Goal: Task Accomplishment & Management: Manage account settings

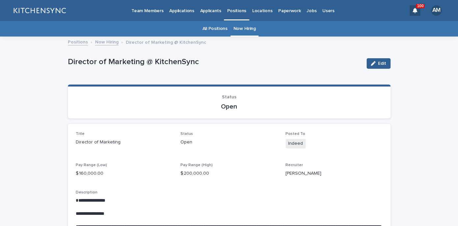
click at [245, 31] on link "Now Hiring" at bounding box center [244, 28] width 22 height 15
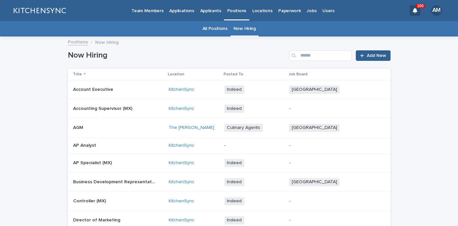
click at [134, 96] on td "Account Executive Account Executive" at bounding box center [117, 89] width 98 height 19
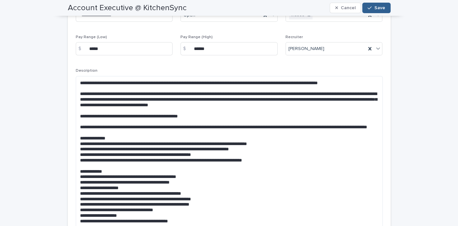
scroll to position [140, 0]
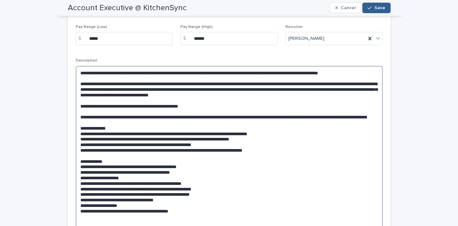
drag, startPoint x: 365, startPoint y: 72, endPoint x: 77, endPoint y: 70, distance: 287.9
click at [77, 70] on textarea at bounding box center [229, 148] width 307 height 164
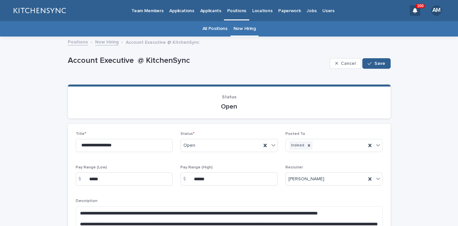
click at [98, 44] on link "Now Hiring" at bounding box center [106, 42] width 23 height 8
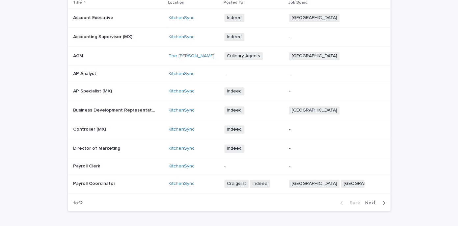
scroll to position [83, 0]
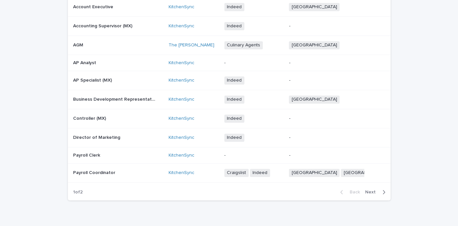
click at [138, 140] on p at bounding box center [114, 138] width 82 height 6
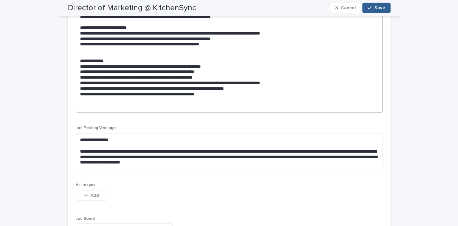
scroll to position [313, 0]
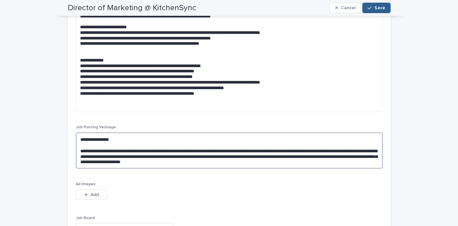
drag, startPoint x: 304, startPoint y: 163, endPoint x: 57, endPoint y: 138, distance: 249.0
click at [76, 138] on textarea "**********" at bounding box center [229, 150] width 307 height 36
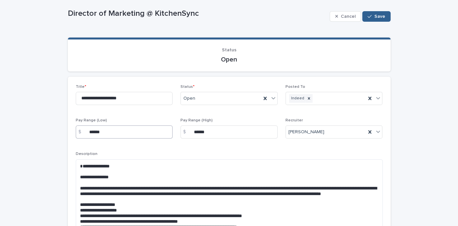
scroll to position [57, 0]
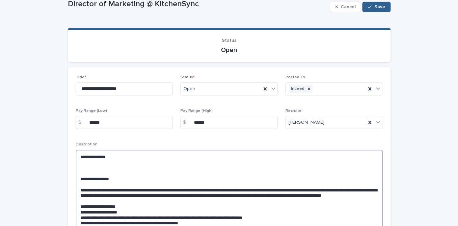
paste textarea "**********"
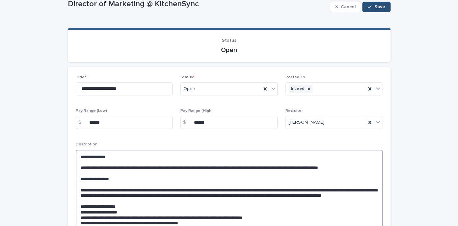
type textarea "**********"
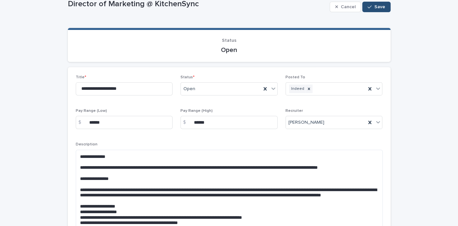
click at [378, 7] on span "Save" at bounding box center [379, 7] width 11 height 5
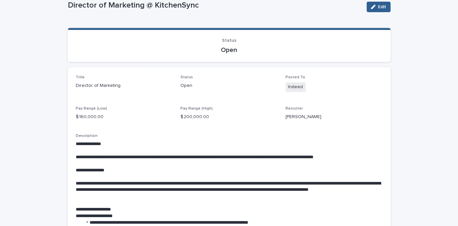
scroll to position [0, 0]
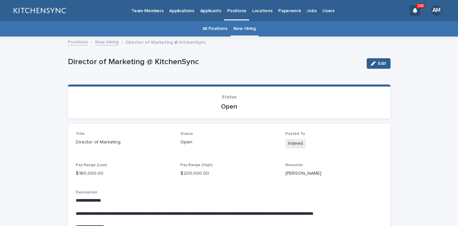
click at [114, 43] on link "Now Hiring" at bounding box center [106, 42] width 23 height 8
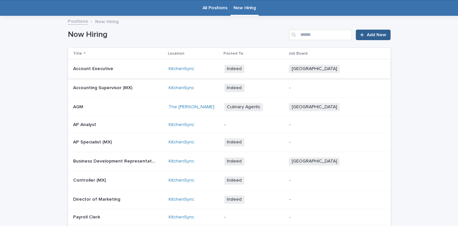
scroll to position [21, 0]
click at [115, 68] on p at bounding box center [114, 69] width 82 height 6
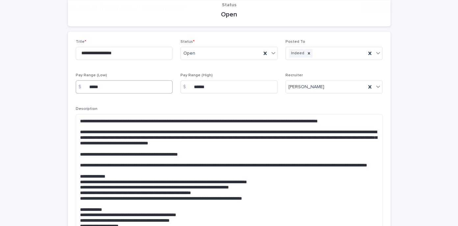
scroll to position [104, 0]
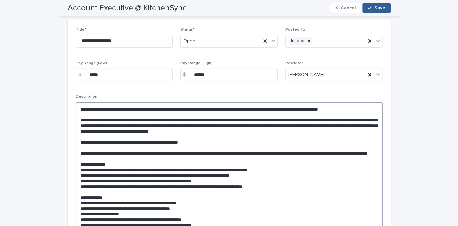
drag, startPoint x: 148, startPoint y: 161, endPoint x: 72, endPoint y: 151, distance: 76.3
click at [76, 151] on textarea at bounding box center [229, 183] width 307 height 163
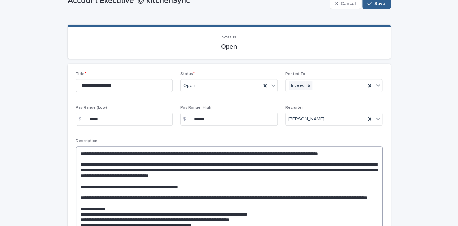
scroll to position [0, 0]
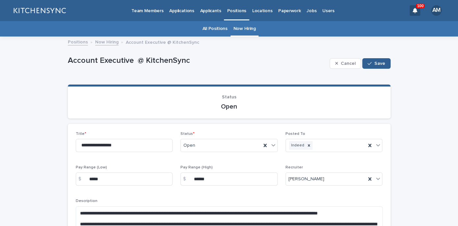
click at [111, 42] on link "Now Hiring" at bounding box center [106, 42] width 23 height 8
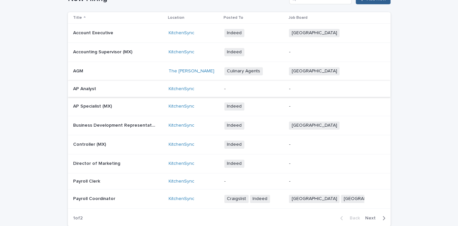
scroll to position [59, 0]
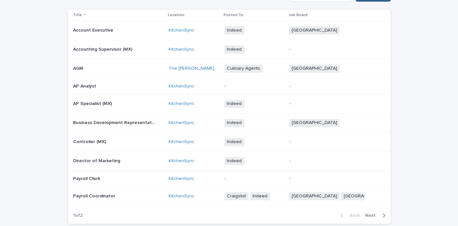
click at [112, 158] on p "Director of Marketing" at bounding box center [97, 160] width 48 height 7
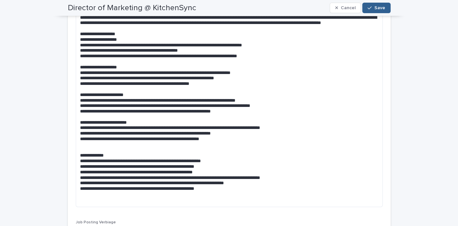
scroll to position [211, 0]
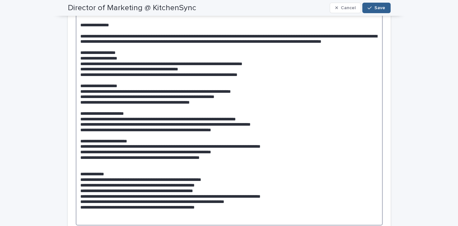
click at [116, 72] on textarea at bounding box center [229, 111] width 307 height 230
click at [111, 71] on textarea at bounding box center [229, 111] width 307 height 230
drag, startPoint x: 111, startPoint y: 71, endPoint x: 285, endPoint y: 68, distance: 174.1
click at [285, 68] on textarea at bounding box center [229, 111] width 307 height 230
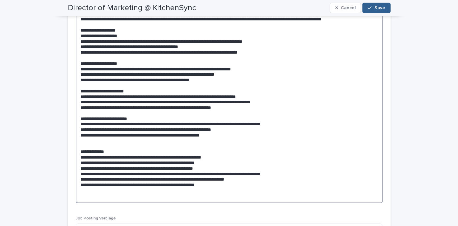
scroll to position [248, 0]
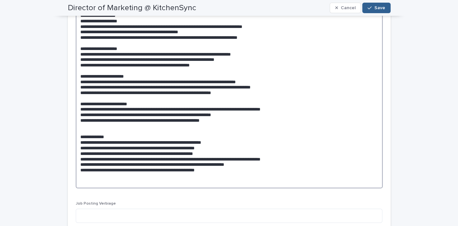
drag, startPoint x: 81, startPoint y: 52, endPoint x: 225, endPoint y: 190, distance: 199.6
click at [225, 188] on textarea at bounding box center [229, 74] width 307 height 230
click at [182, 106] on textarea at bounding box center [229, 74] width 307 height 230
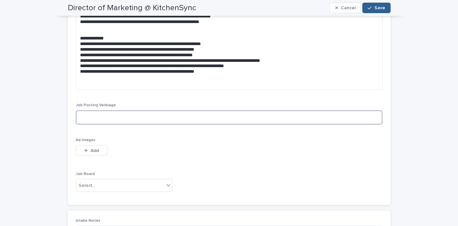
click at [133, 116] on textarea at bounding box center [229, 117] width 307 height 14
paste textarea "**********"
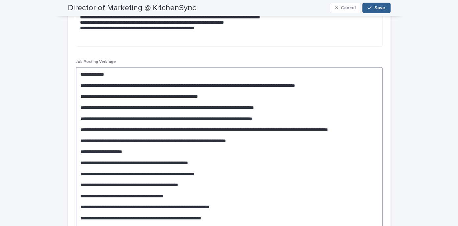
click at [87, 157] on textarea at bounding box center [229, 148] width 307 height 163
click at [269, 146] on textarea at bounding box center [229, 148] width 307 height 163
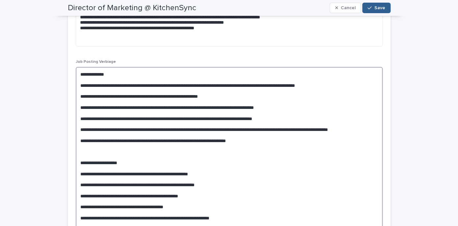
click at [81, 94] on textarea at bounding box center [229, 154] width 307 height 174
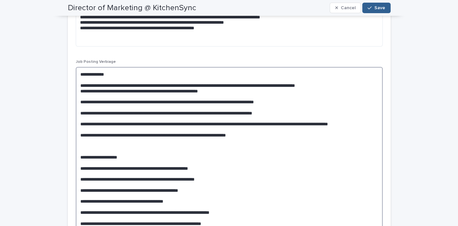
click at [81, 86] on textarea at bounding box center [229, 151] width 307 height 169
click at [80, 92] on textarea at bounding box center [229, 151] width 307 height 169
click at [80, 102] on textarea at bounding box center [229, 151] width 307 height 169
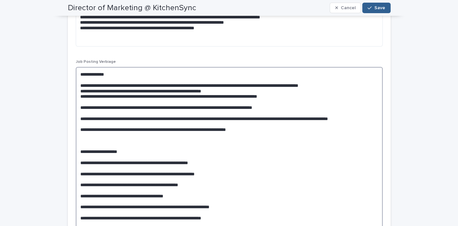
click at [80, 109] on textarea at bounding box center [229, 148] width 307 height 163
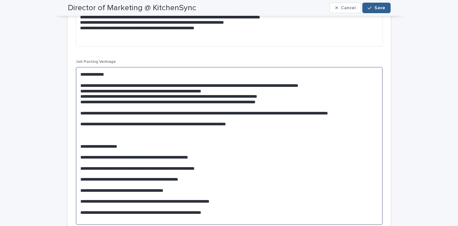
click at [81, 113] on textarea at bounding box center [229, 146] width 307 height 158
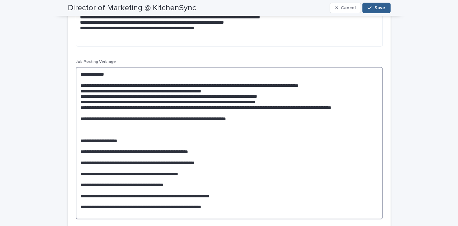
click at [81, 122] on textarea at bounding box center [229, 143] width 307 height 152
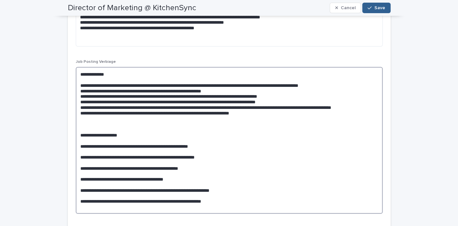
click at [81, 152] on textarea at bounding box center [229, 140] width 307 height 147
click at [80, 160] on textarea at bounding box center [229, 140] width 307 height 147
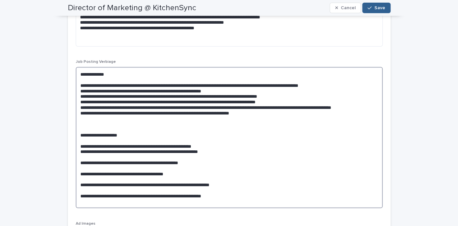
click at [80, 169] on textarea at bounding box center [229, 137] width 307 height 141
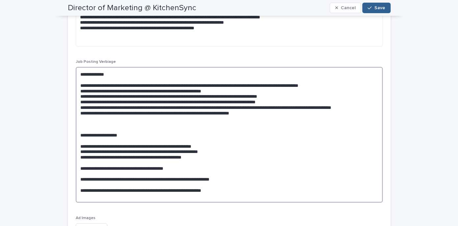
click at [80, 174] on textarea at bounding box center [229, 135] width 307 height 136
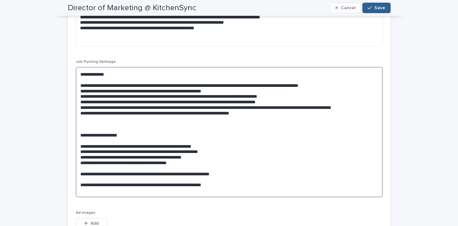
click at [81, 179] on textarea at bounding box center [229, 132] width 307 height 130
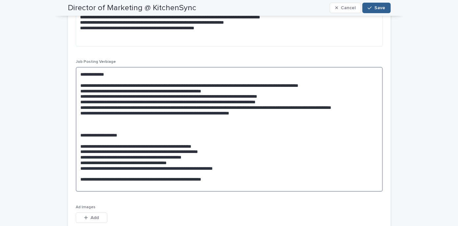
click at [79, 188] on textarea at bounding box center [229, 129] width 307 height 125
click at [80, 184] on textarea at bounding box center [229, 129] width 307 height 125
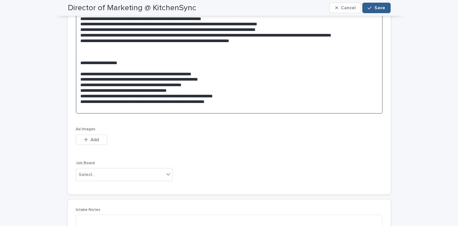
scroll to position [488, 0]
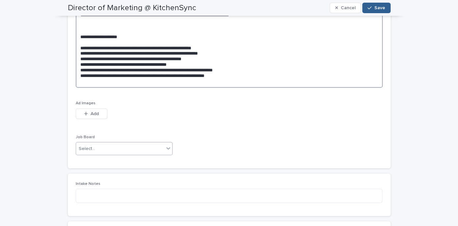
type textarea "**********"
click at [151, 149] on div "Select..." at bounding box center [120, 148] width 88 height 11
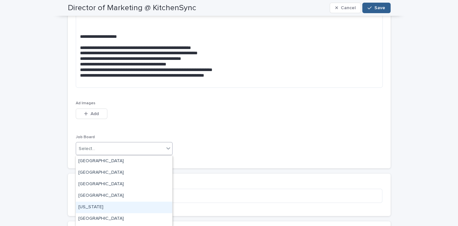
click at [131, 204] on div "[US_STATE]" at bounding box center [124, 208] width 96 height 12
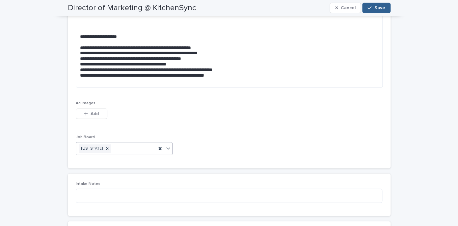
click at [136, 146] on div "[US_STATE]" at bounding box center [116, 149] width 80 height 12
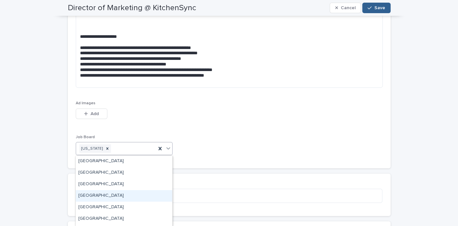
click at [123, 196] on div "[GEOGRAPHIC_DATA]" at bounding box center [124, 196] width 96 height 12
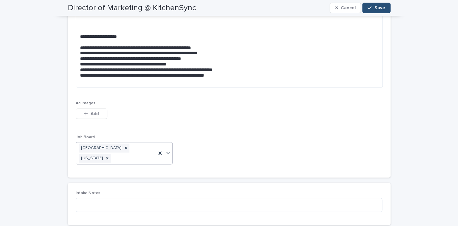
click at [379, 12] on button "Save" at bounding box center [376, 8] width 28 height 11
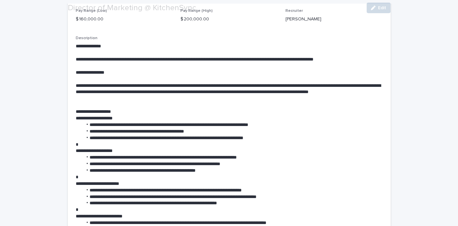
scroll to position [310, 0]
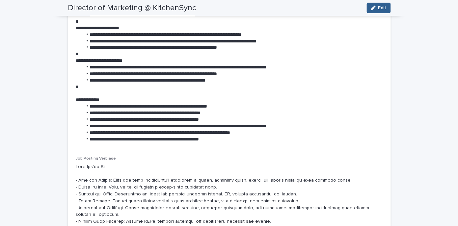
click at [301, 85] on p at bounding box center [229, 87] width 307 height 7
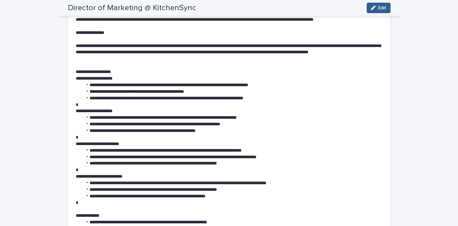
scroll to position [142, 0]
